Goal: Navigation & Orientation: Find specific page/section

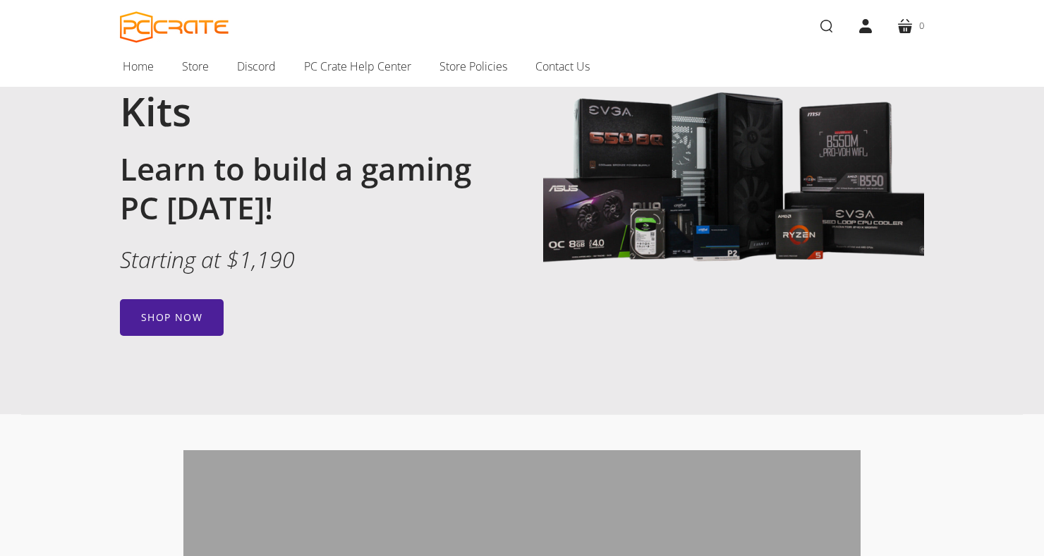
scroll to position [163, 0]
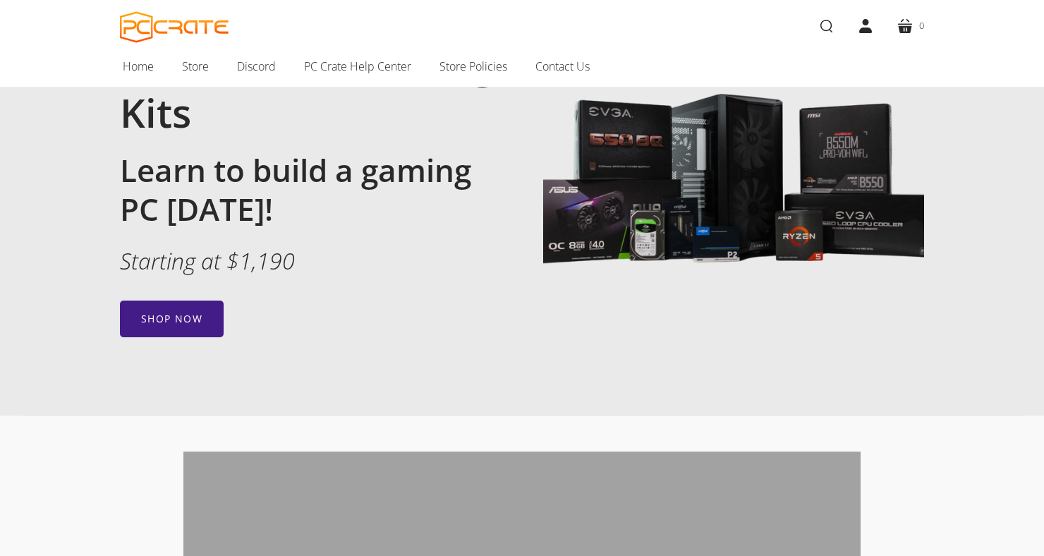
click at [154, 313] on link "Shop now" at bounding box center [172, 318] width 104 height 37
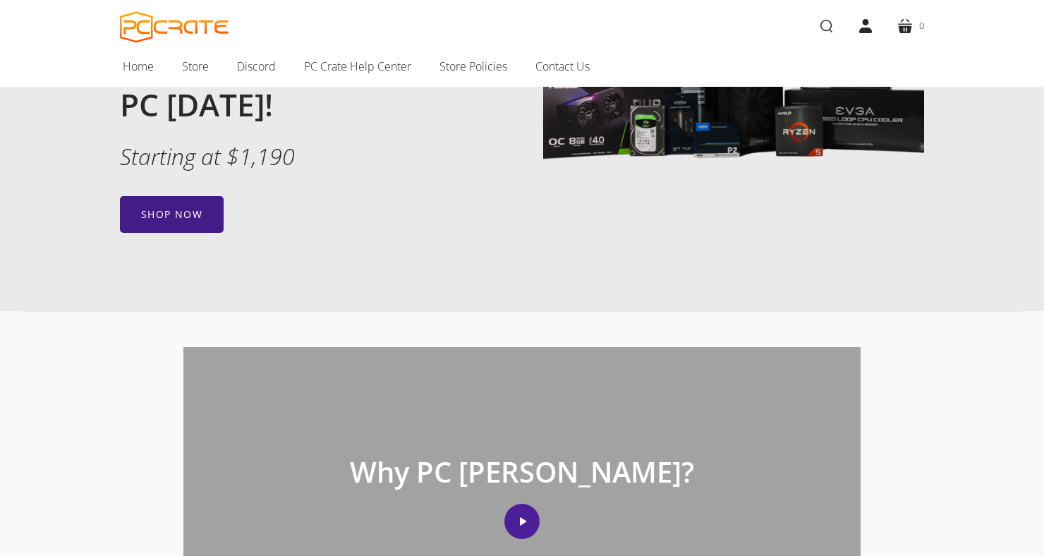
scroll to position [267, 0]
click at [157, 202] on link "Shop now" at bounding box center [172, 214] width 104 height 37
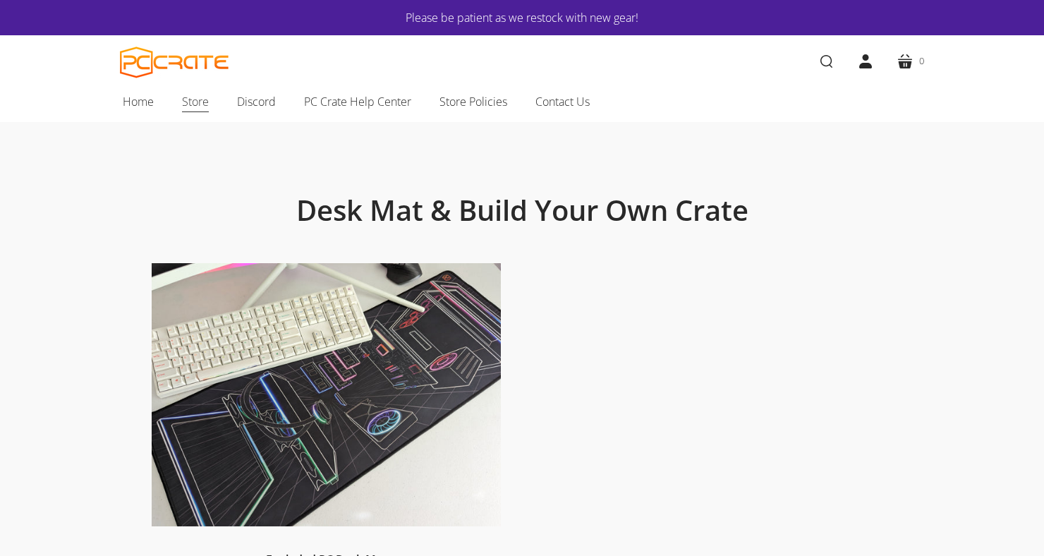
click at [183, 104] on span "Store" at bounding box center [195, 101] width 27 height 18
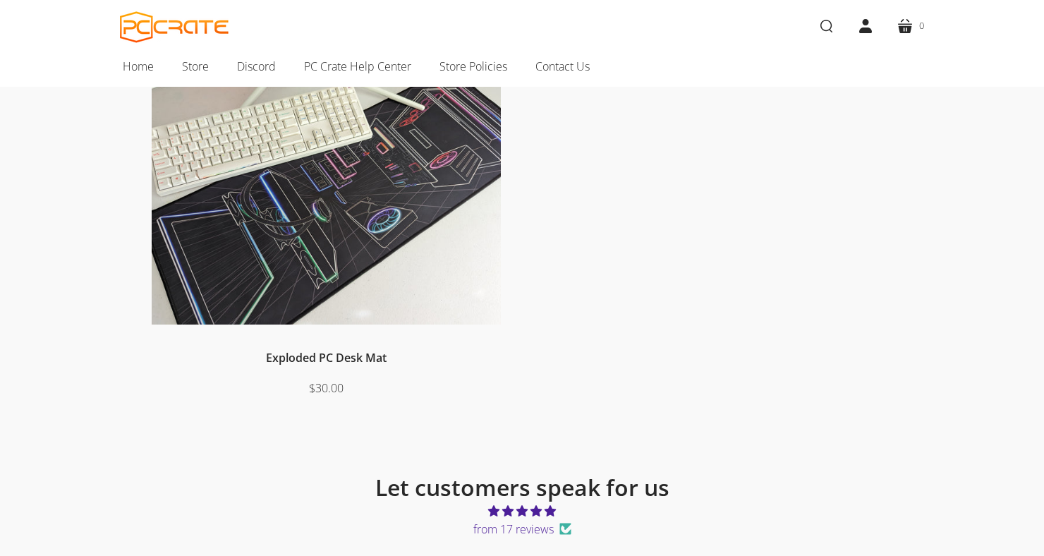
scroll to position [201, 0]
click at [126, 59] on span "Home" at bounding box center [138, 66] width 31 height 18
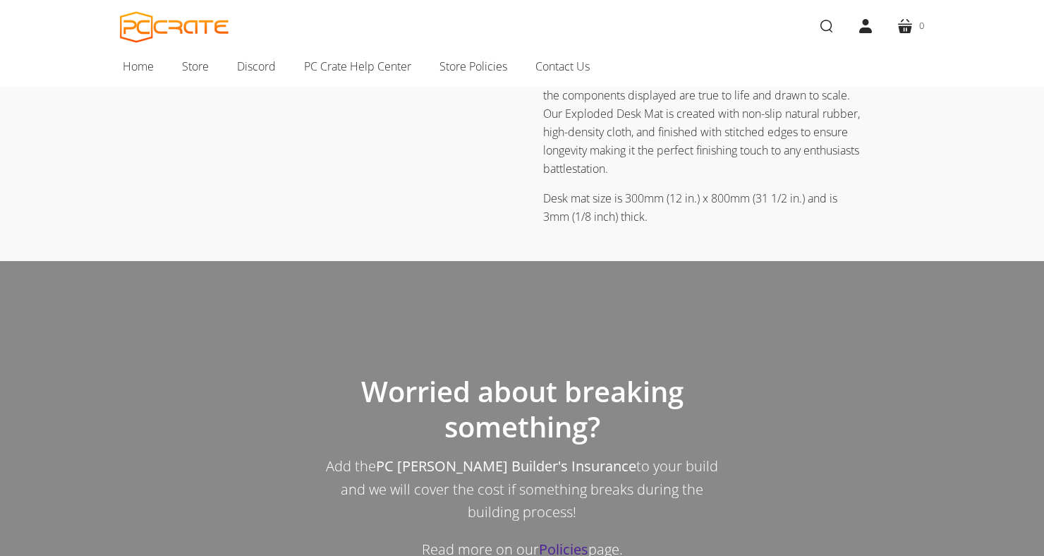
scroll to position [1190, 0]
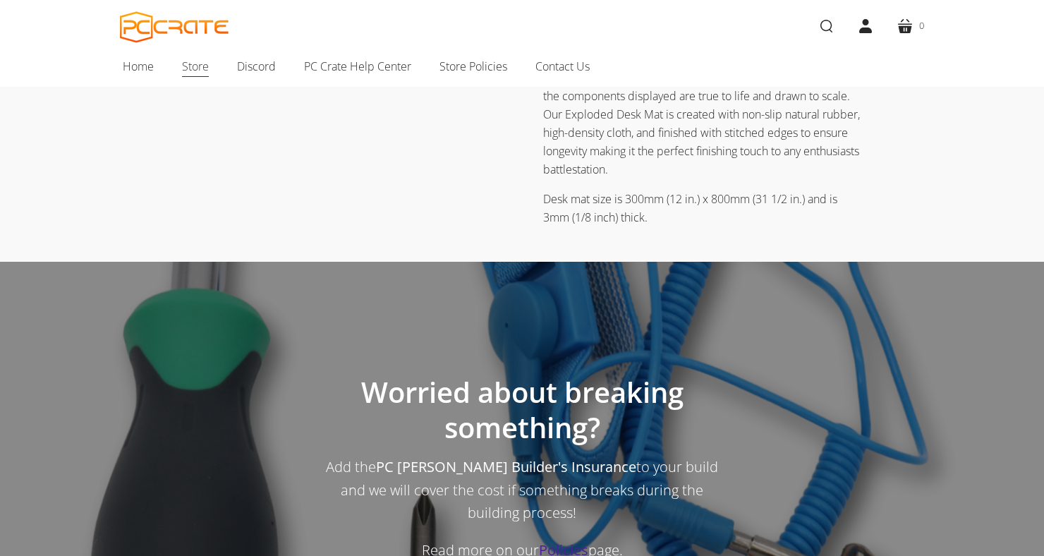
click at [183, 69] on span "Store" at bounding box center [195, 66] width 27 height 18
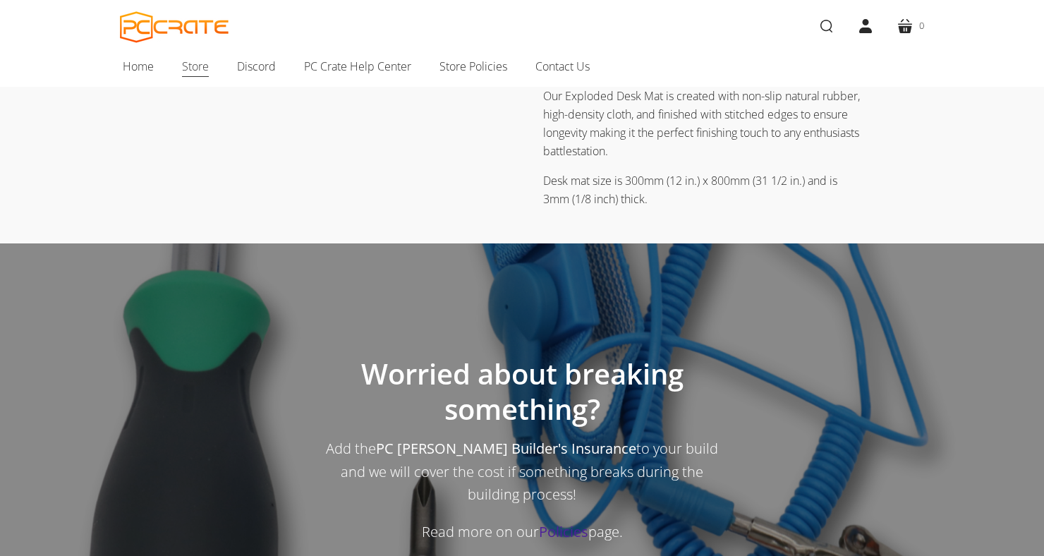
scroll to position [1236, 0]
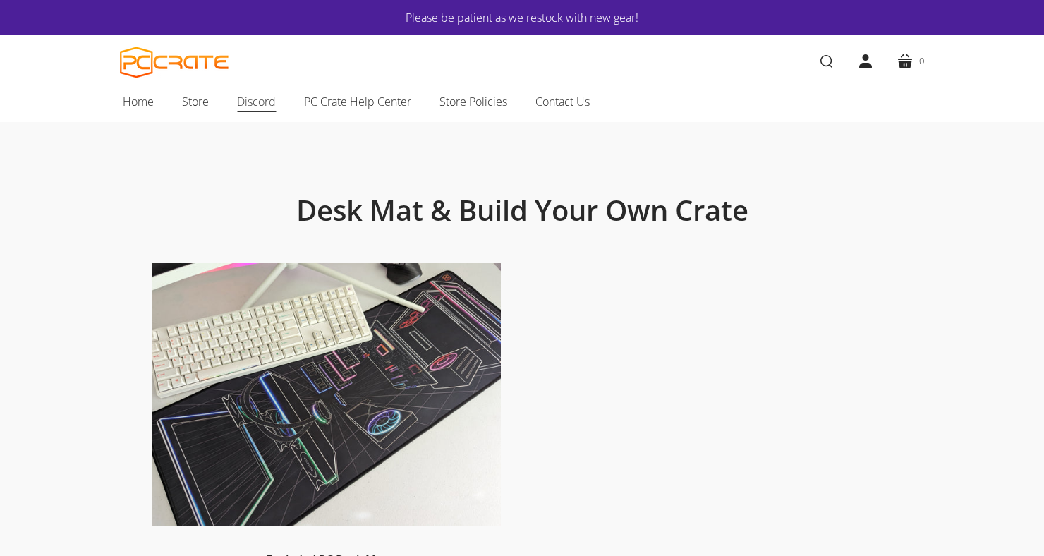
click at [251, 99] on span "Discord" at bounding box center [256, 101] width 39 height 18
click at [339, 99] on span "PC Crate Help Center" at bounding box center [357, 101] width 107 height 18
click at [256, 9] on link "Please be patient as we restock with new gear!" at bounding box center [521, 17] width 719 height 18
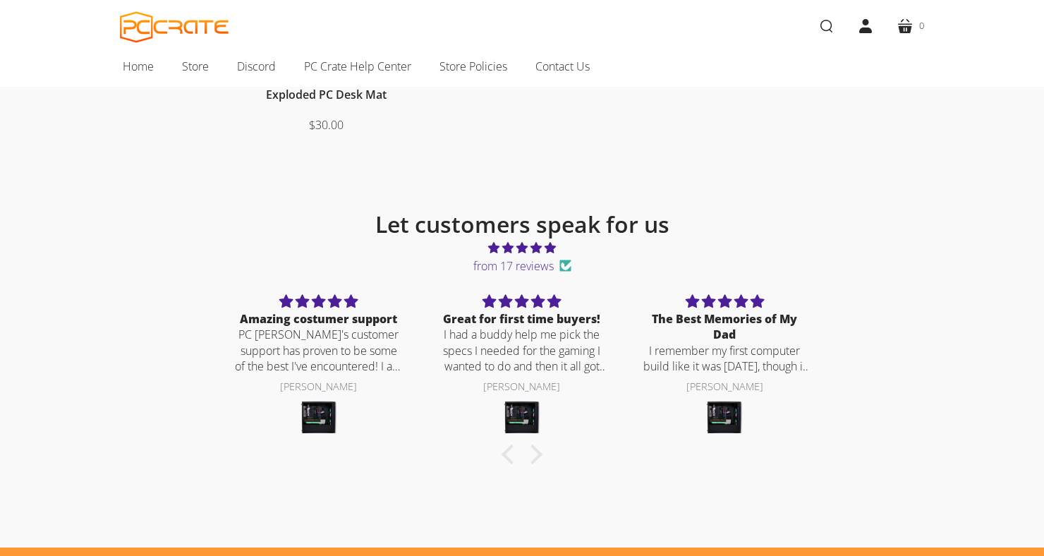
scroll to position [464, 0]
